Goal: Information Seeking & Learning: Learn about a topic

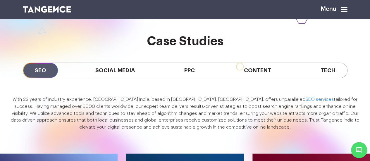
scroll to position [386, 0]
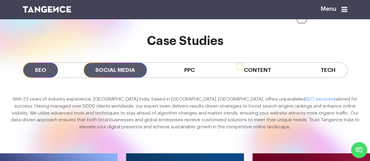
click at [106, 63] on span "Social Media" at bounding box center [115, 70] width 63 height 15
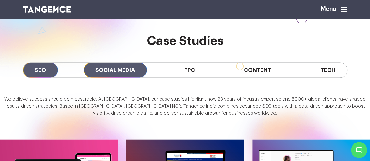
click at [39, 63] on span "SEO" at bounding box center [40, 70] width 35 height 15
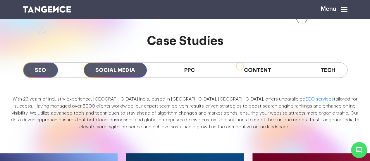
click at [101, 63] on span "Social Media" at bounding box center [115, 70] width 63 height 15
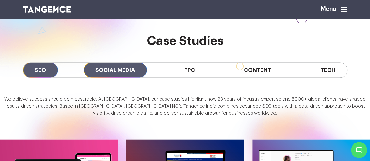
click at [43, 63] on span "SEO" at bounding box center [40, 70] width 35 height 15
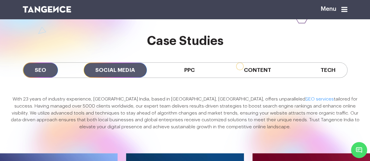
click at [116, 63] on span "Social Media" at bounding box center [115, 70] width 63 height 15
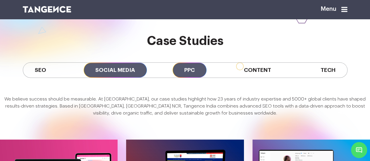
click at [188, 63] on span "PPC" at bounding box center [190, 70] width 34 height 15
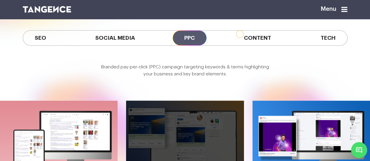
scroll to position [418, 0]
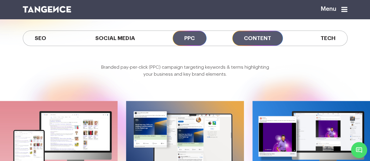
click at [258, 31] on span "Content" at bounding box center [257, 38] width 51 height 15
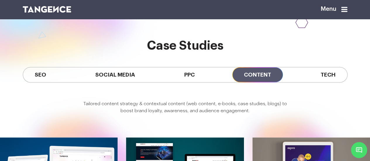
scroll to position [381, 0]
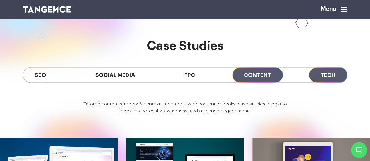
click at [328, 68] on span "Tech" at bounding box center [328, 75] width 38 height 15
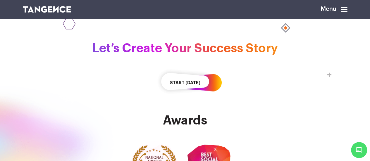
scroll to position [845, 0]
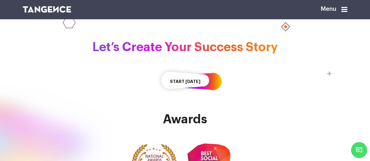
click at [185, 80] on button "Start Today" at bounding box center [185, 82] width 57 height 32
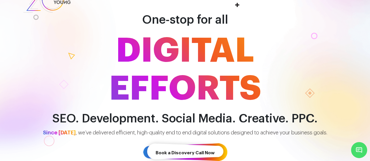
scroll to position [27, 0]
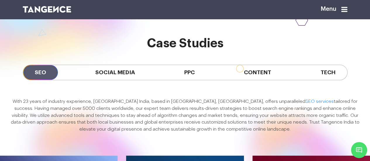
scroll to position [384, 0]
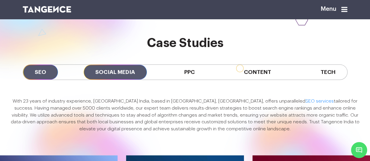
click at [114, 65] on span "Social Media" at bounding box center [115, 72] width 63 height 15
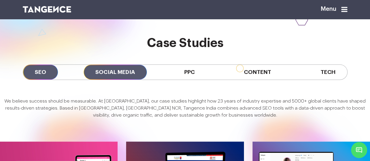
click at [44, 65] on span "SEO" at bounding box center [40, 72] width 35 height 15
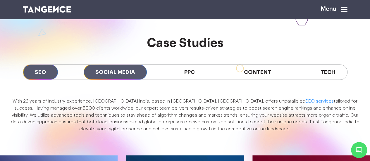
click at [112, 65] on span "Social Media" at bounding box center [115, 72] width 63 height 15
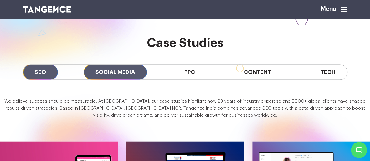
click at [40, 65] on span "SEO" at bounding box center [40, 72] width 35 height 15
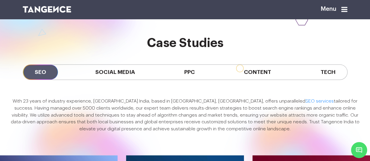
click at [94, 124] on div "With 23 years of industry experience, Tangence India, based in Noida, Delhi NCR…" at bounding box center [185, 117] width 370 height 45
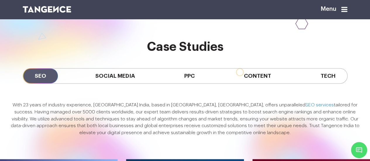
scroll to position [387, 0]
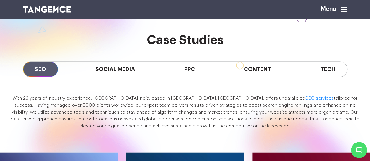
click at [12, 95] on p "With 23 years of industry experience, Tangence India, based in Noida, Delhi NCR…" at bounding box center [185, 112] width 356 height 35
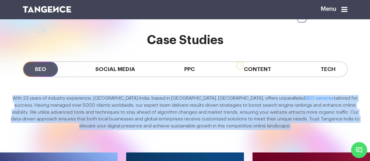
click at [273, 118] on div "With 23 years of industry experience, Tangence India, based in Noida, Delhi NCR…" at bounding box center [185, 114] width 370 height 45
copy div "With 23 years of industry experience, Tangence India, based in Noida, Delhi NCR…"
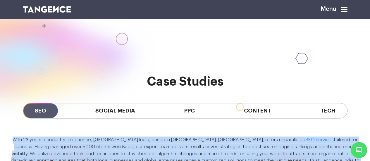
scroll to position [344, 0]
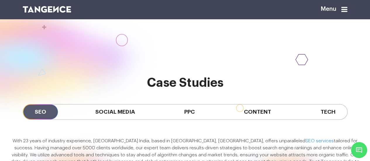
click at [174, 76] on h2 "Case Studies" at bounding box center [185, 82] width 325 height 13
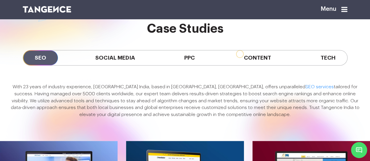
scroll to position [398, 0]
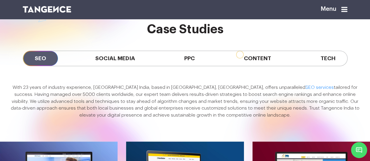
drag, startPoint x: 220, startPoint y: 100, endPoint x: 157, endPoint y: 64, distance: 72.4
click at [157, 64] on div "SEO Social Media PPC Content Tech" at bounding box center [185, 58] width 334 height 45
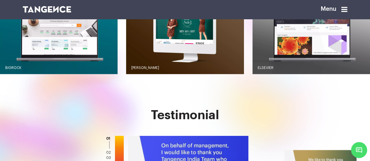
scroll to position [632, 0]
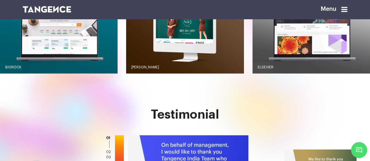
click at [106, 150] on link "02" at bounding box center [108, 152] width 5 height 4
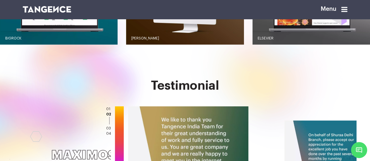
scroll to position [667, 0]
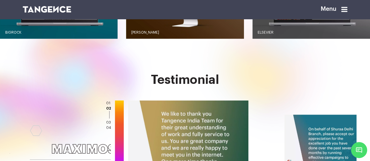
click at [106, 126] on link "04" at bounding box center [108, 128] width 5 height 4
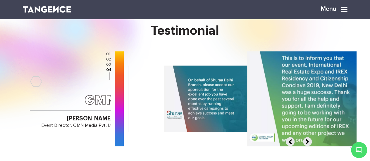
scroll to position [717, 0]
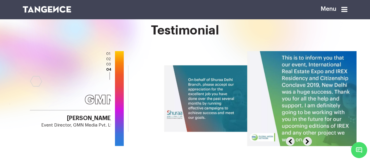
click at [106, 52] on link "01" at bounding box center [108, 54] width 4 height 4
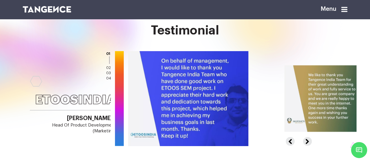
click at [106, 77] on link "04" at bounding box center [108, 79] width 5 height 4
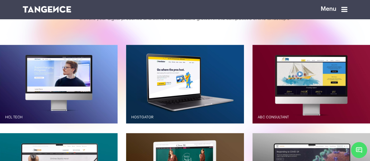
scroll to position [497, 0]
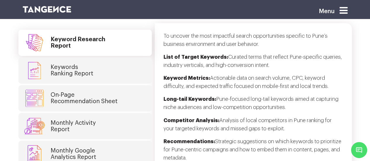
scroll to position [1545, 0]
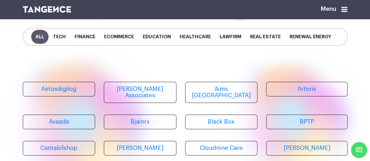
scroll to position [40, 0]
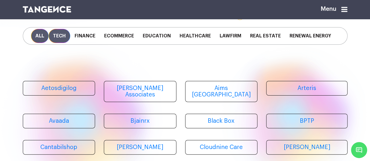
click at [66, 37] on span "Tech" at bounding box center [60, 36] width 22 height 14
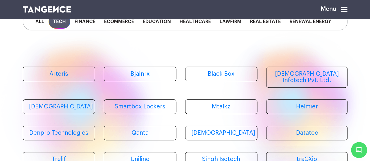
scroll to position [56, 0]
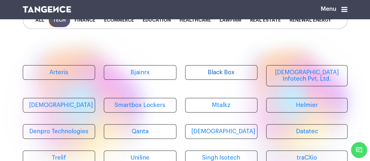
click at [221, 78] on link "Black Box" at bounding box center [221, 72] width 73 height 15
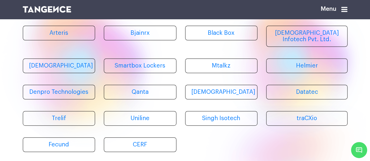
scroll to position [97, 0]
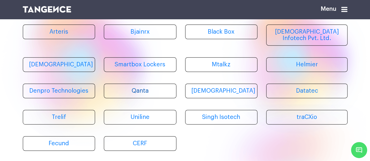
click at [157, 87] on link "Qanta" at bounding box center [140, 91] width 73 height 15
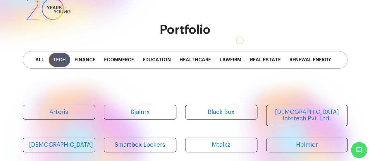
scroll to position [15, 0]
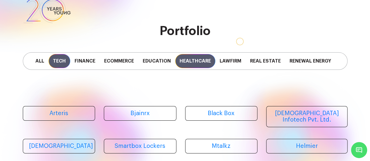
click at [191, 62] on span "Healthcare" at bounding box center [195, 61] width 40 height 14
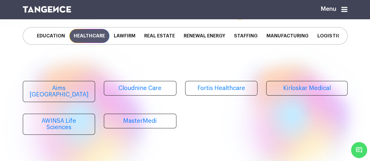
scroll to position [0, 108]
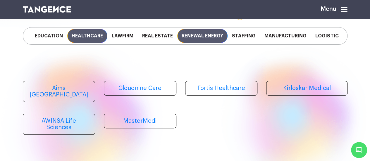
click at [194, 33] on span "Renewal Energy" at bounding box center [202, 36] width 50 height 14
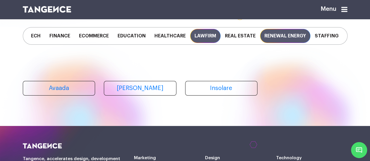
scroll to position [0, 24]
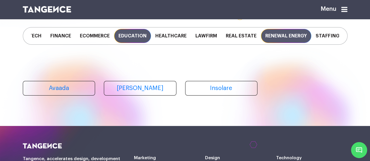
click at [140, 38] on span "Education" at bounding box center [132, 36] width 37 height 14
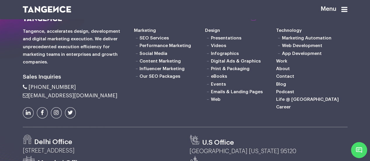
scroll to position [221, 0]
